Goal: Navigation & Orientation: Find specific page/section

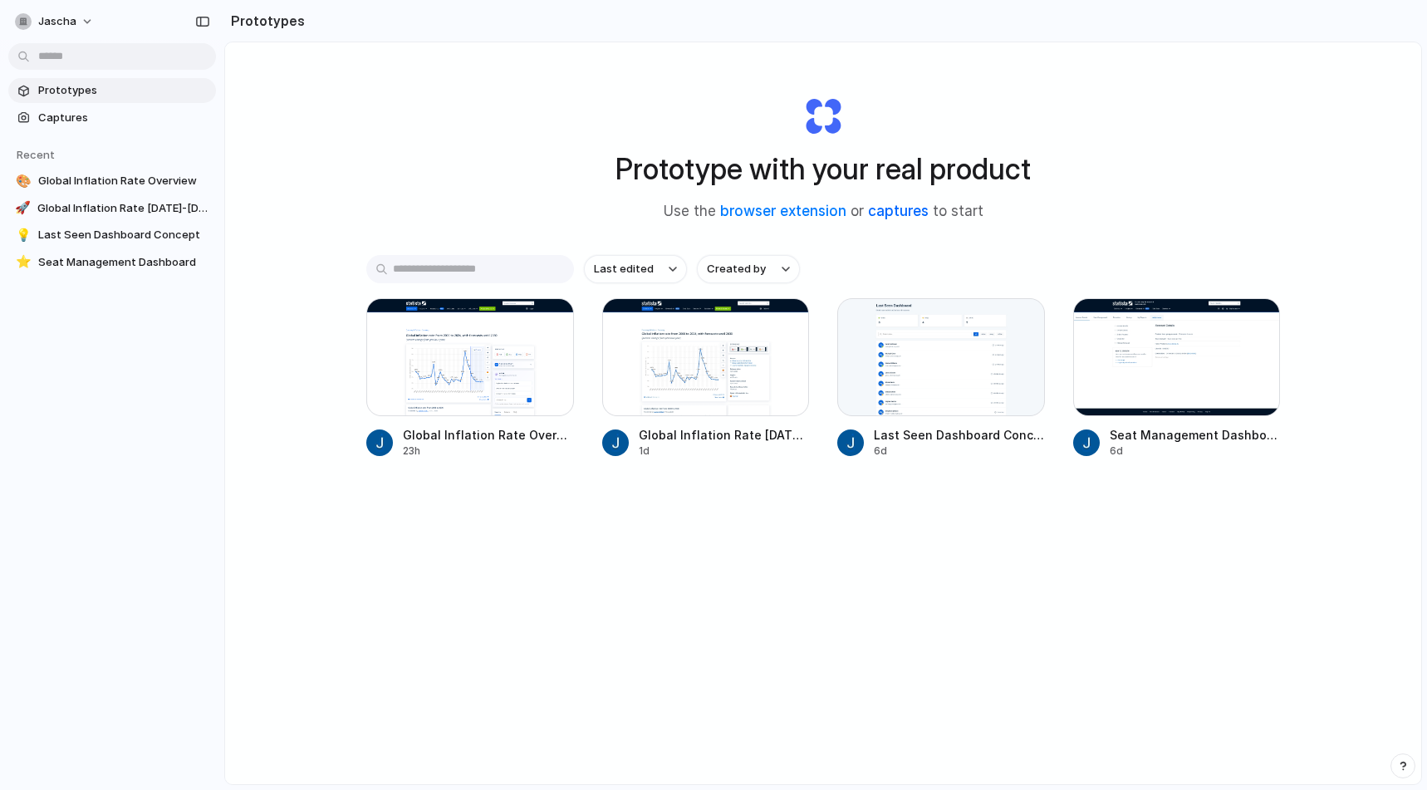
click at [889, 215] on link "captures" at bounding box center [898, 211] width 61 height 17
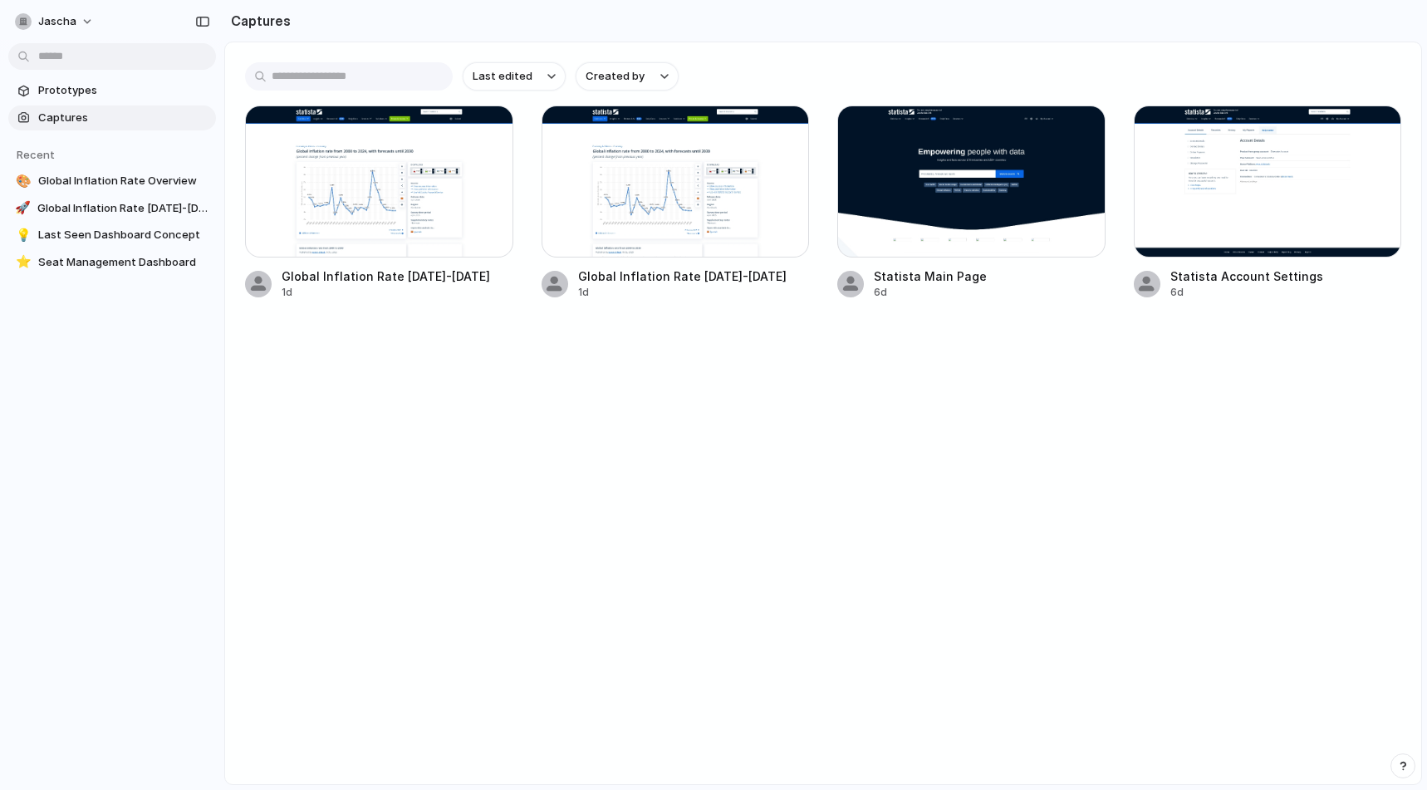
click at [81, 120] on span "Captures" at bounding box center [123, 118] width 171 height 17
click at [71, 93] on span "Prototypes" at bounding box center [123, 90] width 171 height 17
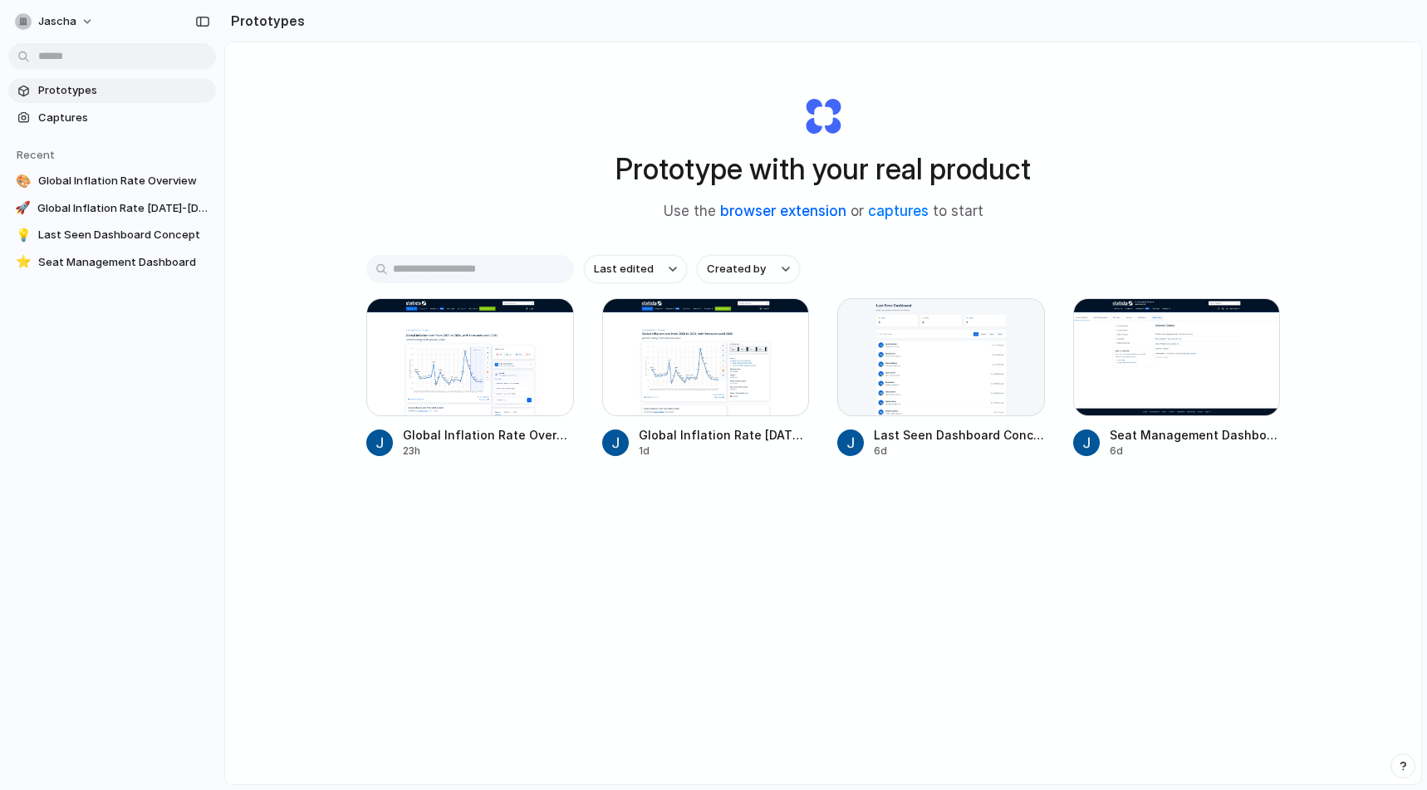
click at [730, 209] on link "browser extension" at bounding box center [783, 211] width 126 height 17
click at [913, 210] on link "captures" at bounding box center [898, 211] width 61 height 17
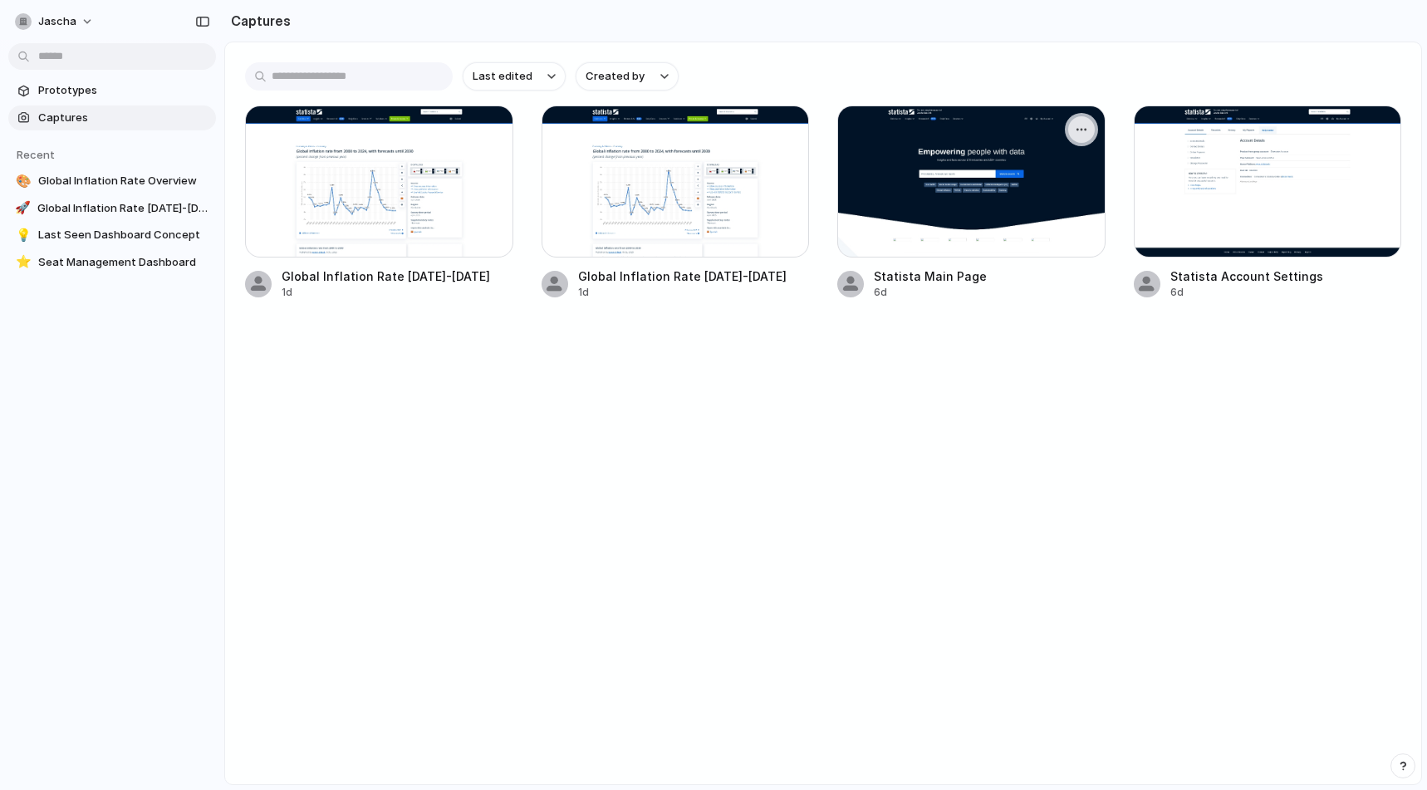
click at [1088, 129] on button "button" at bounding box center [1081, 129] width 27 height 27
click at [1085, 129] on div "button" at bounding box center [1081, 129] width 13 height 13
click at [1085, 129] on div "Create prototype Rename Copy link Open original page Delete" at bounding box center [713, 395] width 1427 height 790
